Goal: Task Accomplishment & Management: Manage account settings

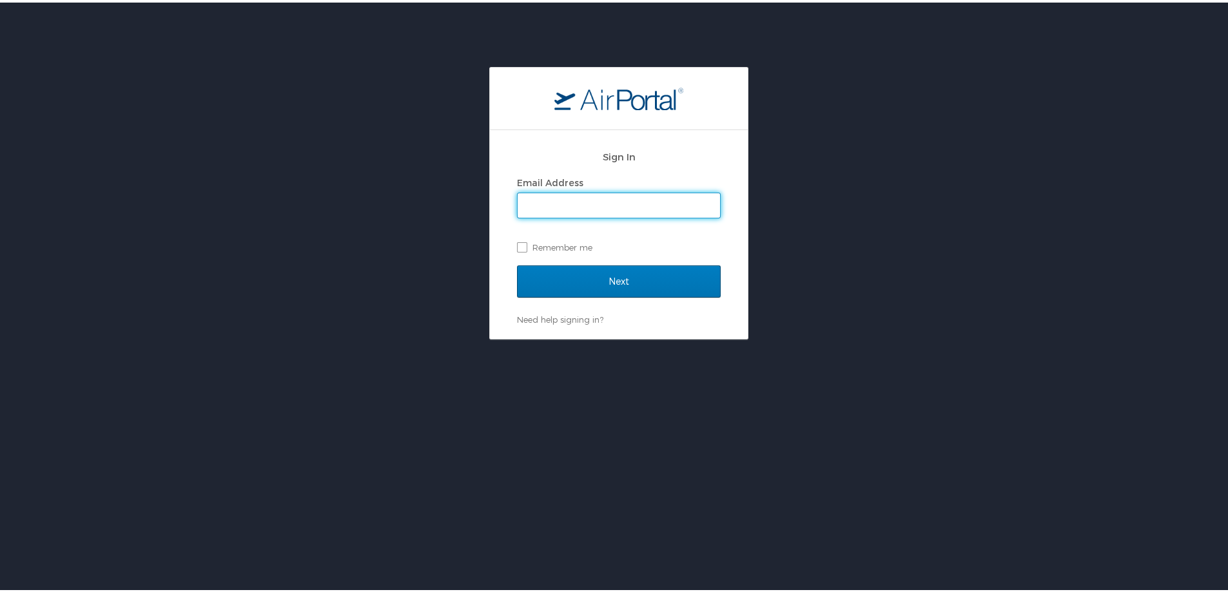
click at [543, 195] on input "Email Address" at bounding box center [618, 203] width 202 height 24
type input "jonathan.thompkins@sus.edu"
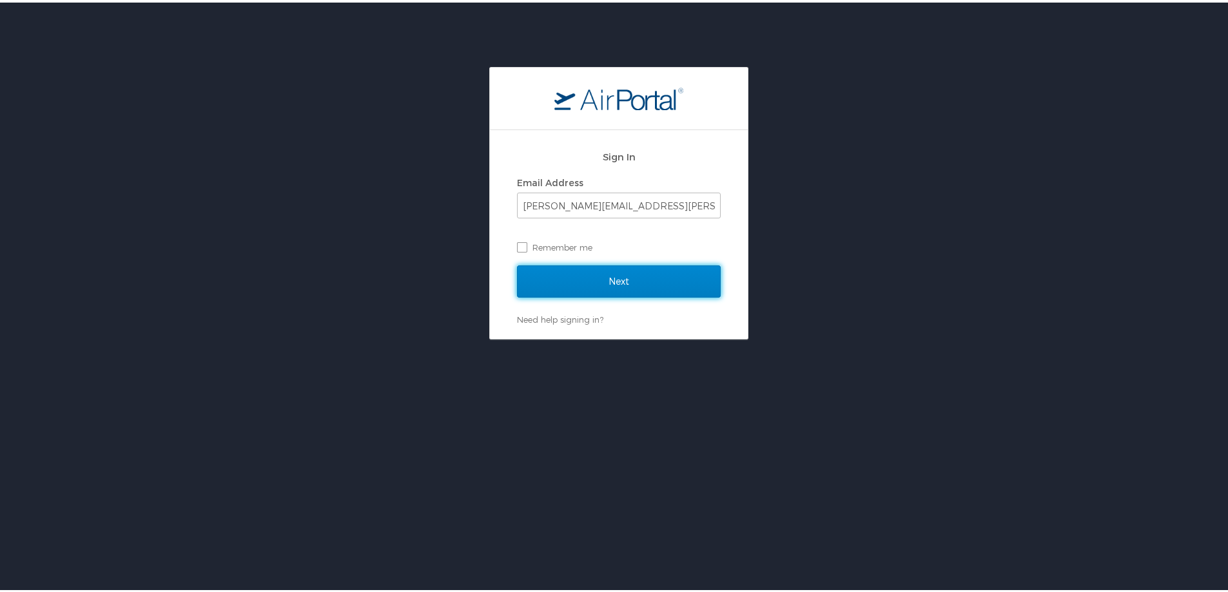
click at [603, 278] on input "Next" at bounding box center [619, 279] width 204 height 32
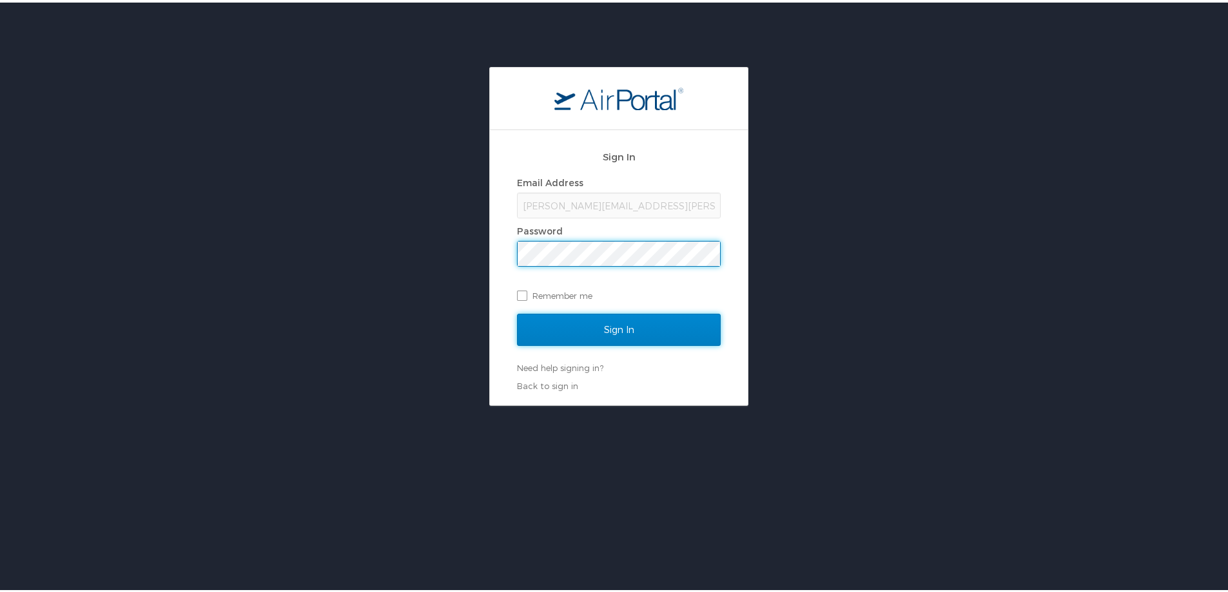
click at [608, 323] on input "Sign In" at bounding box center [619, 327] width 204 height 32
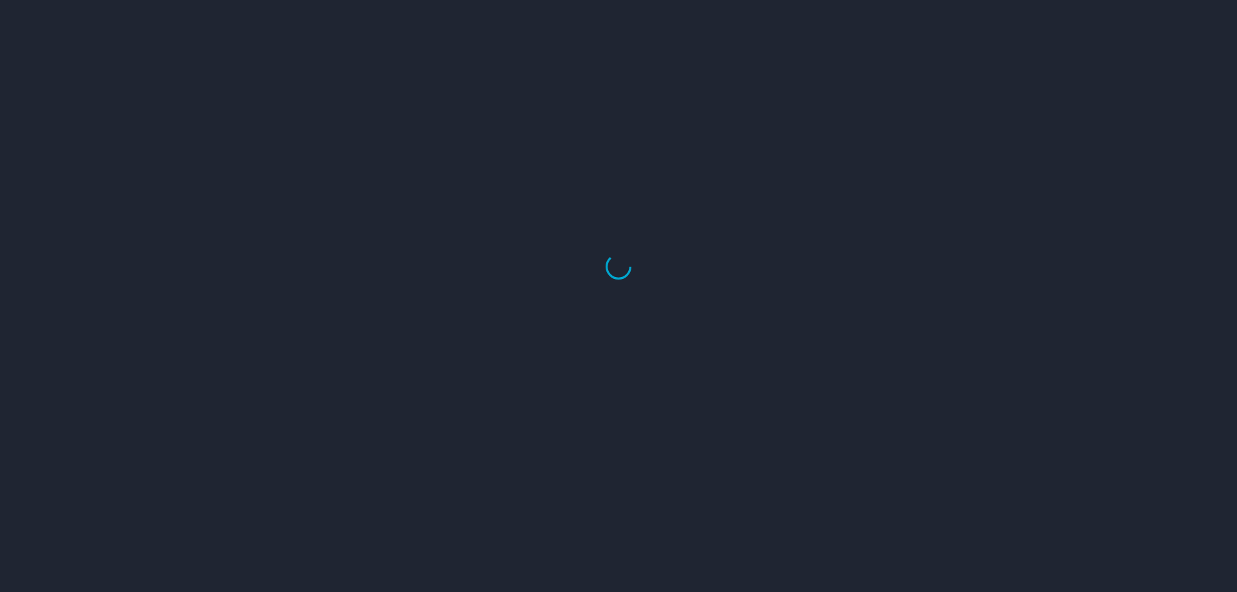
select select "US"
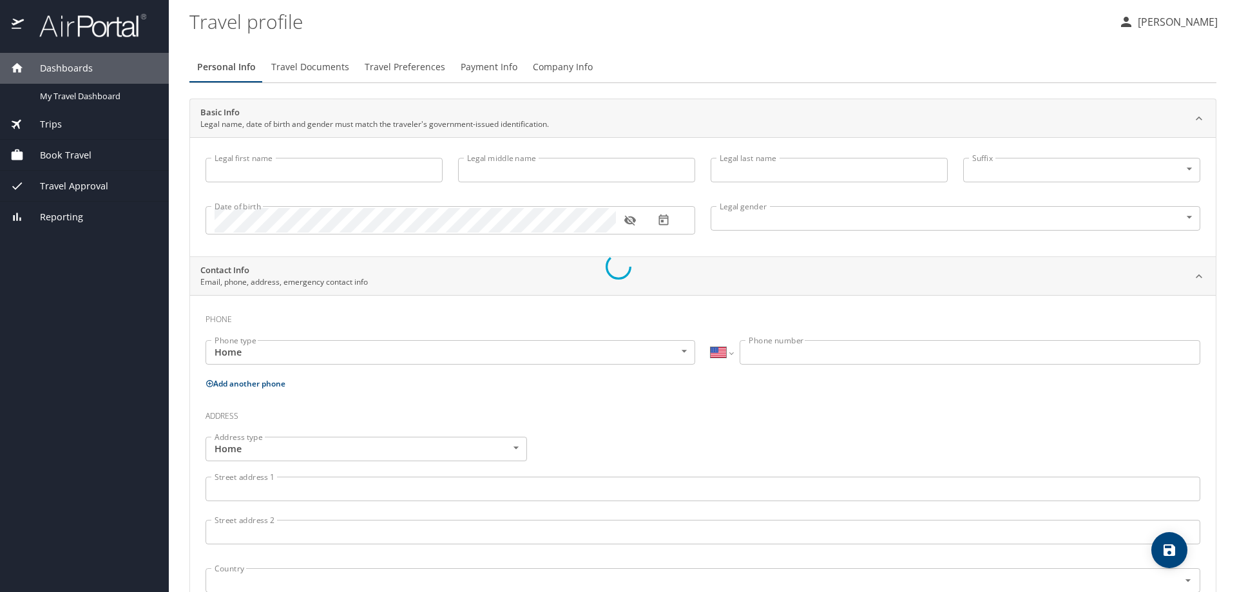
type input "[PERSON_NAME]"
type input "[DEMOGRAPHIC_DATA]"
